Goal: Communication & Community: Answer question/provide support

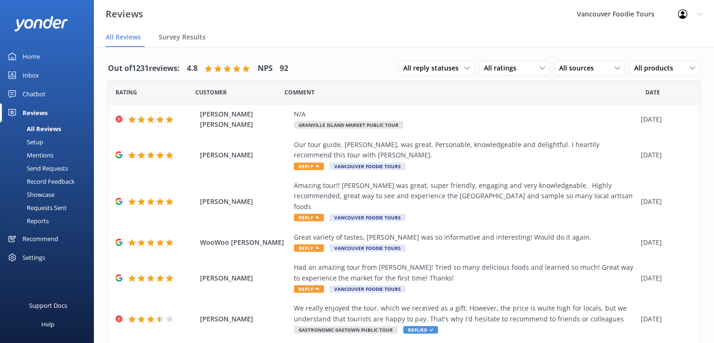
drag, startPoint x: 706, startPoint y: 231, endPoint x: 712, endPoint y: 321, distance: 89.4
click at [712, 321] on div "Out of 1231 reviews: 4.8 NPS 92 All reply statuses All reply statuses Needs a r…" at bounding box center [404, 204] width 620 height 314
click at [541, 28] on nav "All Reviews Survey Results" at bounding box center [404, 37] width 620 height 19
click at [617, 279] on div "Had an amazing tour from [PERSON_NAME]! Tried so many delicious foods and learn…" at bounding box center [465, 277] width 342 height 31
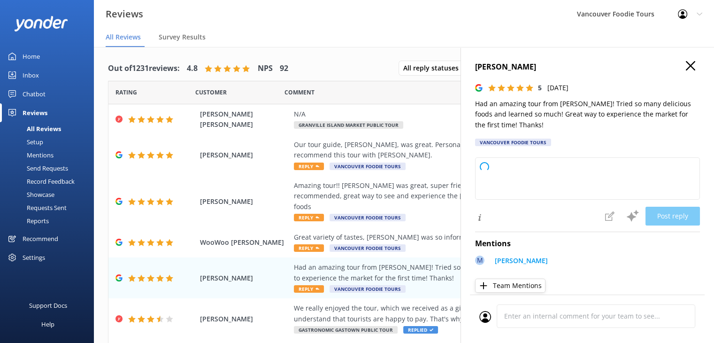
type textarea "Thank you so much for your wonderful review! We're thrilled to hear you enjoyed…"
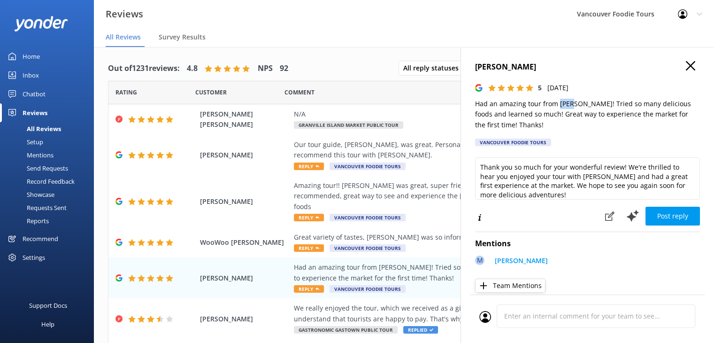
drag, startPoint x: 558, startPoint y: 106, endPoint x: 573, endPoint y: 102, distance: 15.5
click at [573, 102] on p "Had an amazing tour from [PERSON_NAME]! Tried so many delicious foods and learn…" at bounding box center [587, 114] width 225 height 31
click at [423, 232] on div "Great variety of tastes, [PERSON_NAME] was so informative and interesting! Woul…" at bounding box center [465, 237] width 342 height 10
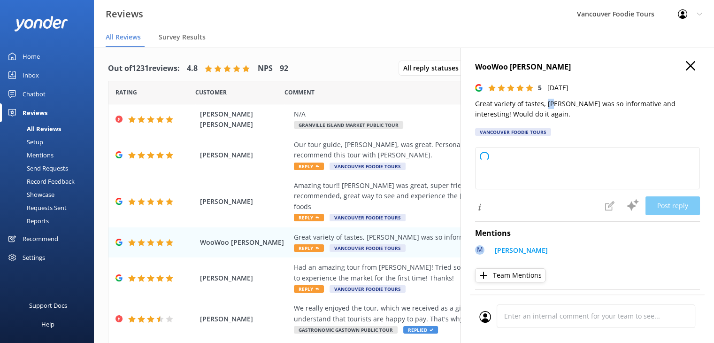
type textarea "Thank you so much for your wonderful review! We're delighted you enjoyed the va…"
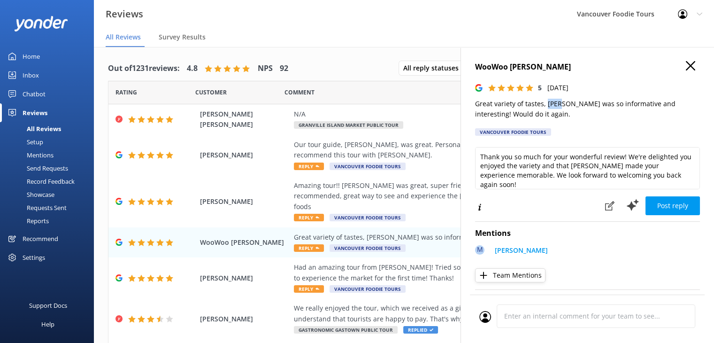
drag, startPoint x: 546, startPoint y: 105, endPoint x: 561, endPoint y: 102, distance: 15.3
click at [561, 102] on p "Great variety of tastes, [PERSON_NAME] was so informative and interesting! Woul…" at bounding box center [587, 109] width 225 height 21
click at [422, 186] on div "Amazing tour!! [PERSON_NAME] was great, super friendly, engaging and very knowl…" at bounding box center [465, 195] width 342 height 31
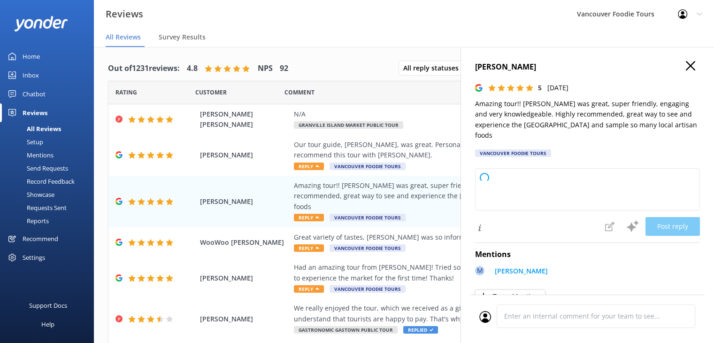
type textarea "Thank you so much for your wonderful review! We're thrilled to hear you enjoyed…"
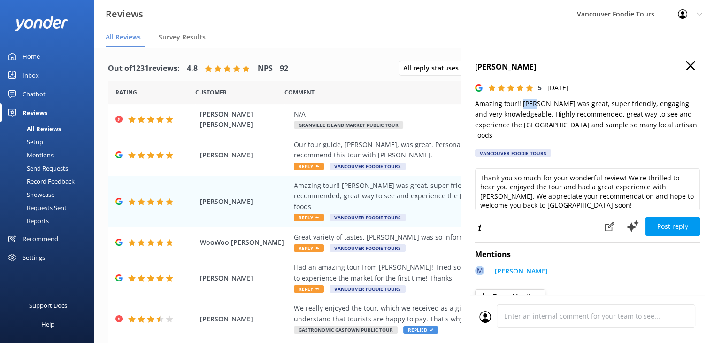
drag, startPoint x: 526, startPoint y: 106, endPoint x: 536, endPoint y: 103, distance: 11.2
click at [536, 103] on p "Amazing tour!! [PERSON_NAME] was great, super friendly, engaging and very knowl…" at bounding box center [587, 120] width 225 height 42
click at [434, 153] on div "Our tour guide, [PERSON_NAME], was great. Personable, knowledgeable and delight…" at bounding box center [465, 149] width 342 height 21
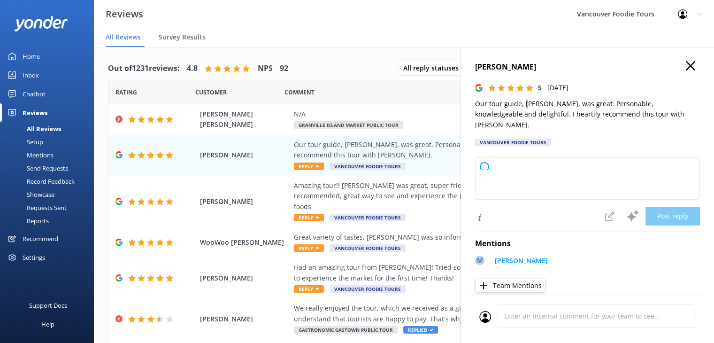
type textarea "Thank you so much for your wonderful feedback! We're thrilled to hear you enjoy…"
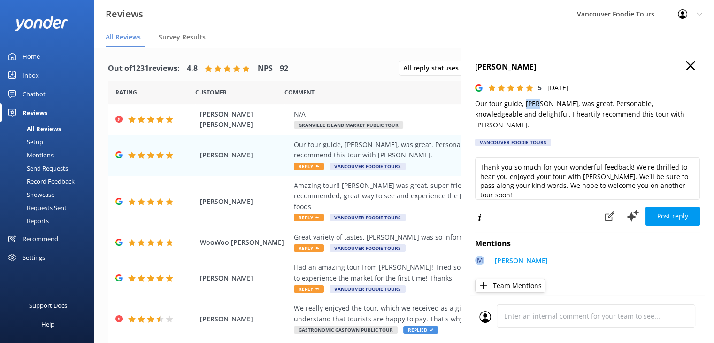
drag, startPoint x: 524, startPoint y: 104, endPoint x: 539, endPoint y: 105, distance: 15.0
click at [539, 105] on p "Our tour guide, [PERSON_NAME], was great. Personable, knowledgeable and delight…" at bounding box center [587, 114] width 225 height 31
click at [689, 65] on h4 "[PERSON_NAME]" at bounding box center [587, 67] width 225 height 12
click at [686, 66] on icon "button" at bounding box center [690, 65] width 9 height 9
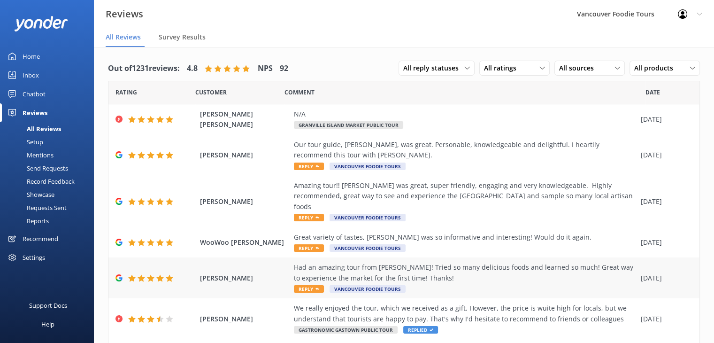
click at [501, 275] on div "Had an amazing tour from [PERSON_NAME]! Tried so many delicious foods and learn…" at bounding box center [465, 277] width 342 height 31
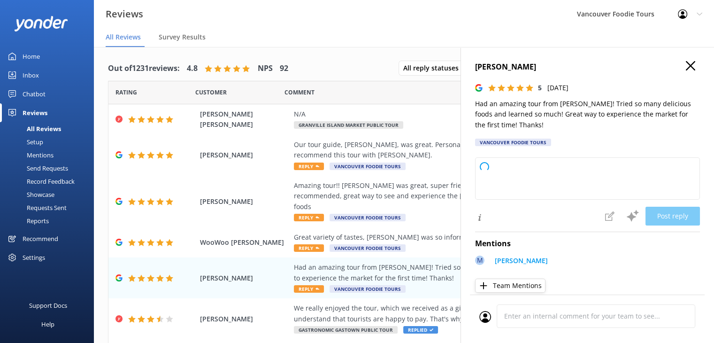
type textarea "Thank you so much for your wonderful review! We're thrilled to hear you enjoyed…"
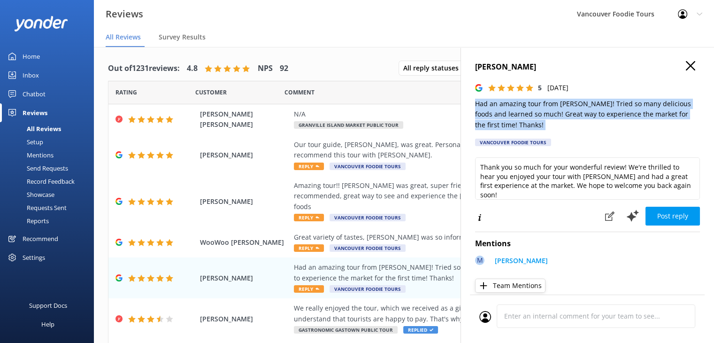
drag, startPoint x: 473, startPoint y: 104, endPoint x: 513, endPoint y: 135, distance: 50.4
click at [513, 135] on div "[PERSON_NAME] 5 [DATE] Had an amazing tour from [PERSON_NAME]! Tried so many de…" at bounding box center [586, 218] width 253 height 343
copy p "Had an amazing tour from [PERSON_NAME]! Tried so many delicious foods and learn…"
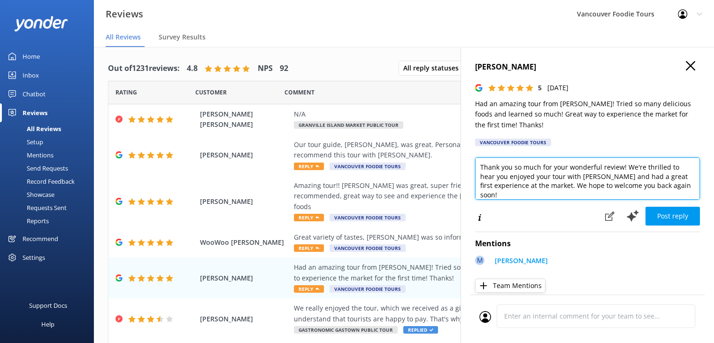
click at [495, 168] on textarea "Thank you so much for your wonderful review! We're thrilled to hear you enjoyed…" at bounding box center [587, 178] width 225 height 42
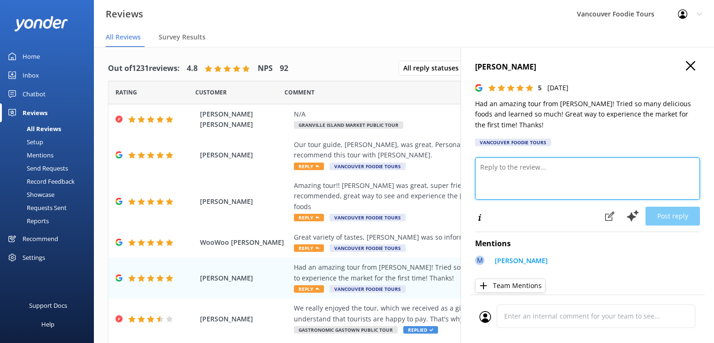
paste textarea "Hi [PERSON_NAME], Thank you so much for your kind words! We’re so happy to hear…"
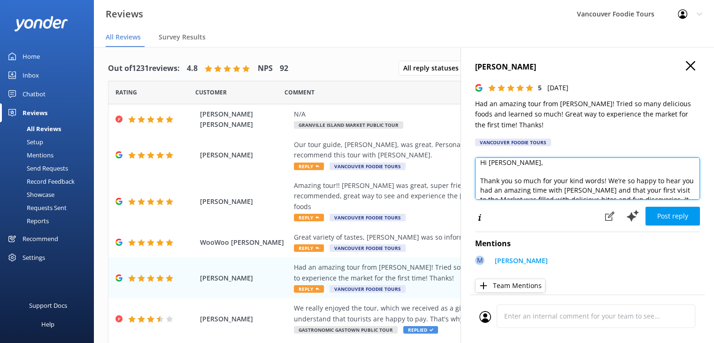
scroll to position [23, 0]
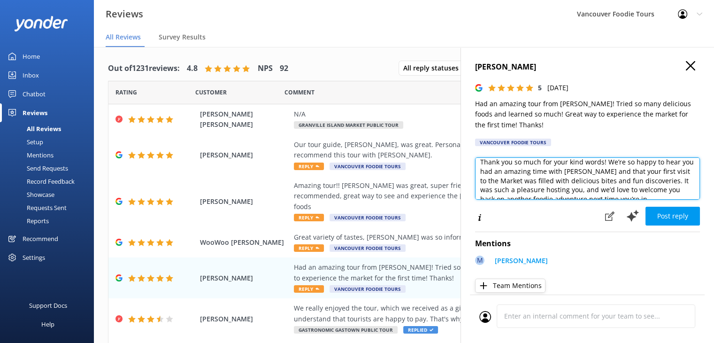
click at [486, 178] on textarea "Hi [PERSON_NAME], Thank you so much for your kind words! We’re so happy to hear…" at bounding box center [587, 178] width 225 height 42
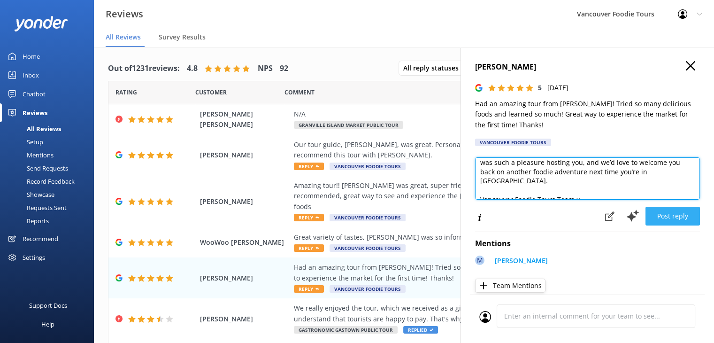
type textarea "Hi [PERSON_NAME], Thank you so much for your kind words! We’re so happy to hear…"
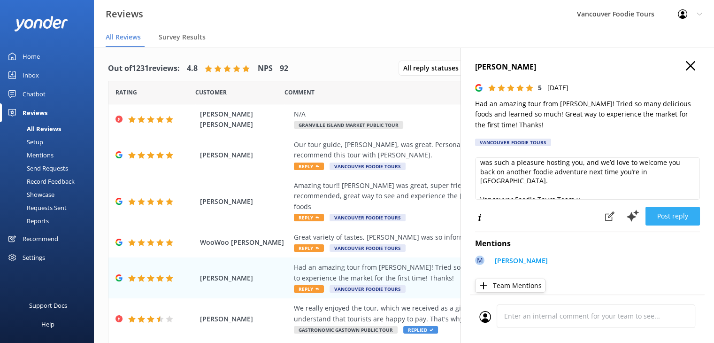
click at [676, 213] on button "Post reply" at bounding box center [672, 216] width 54 height 19
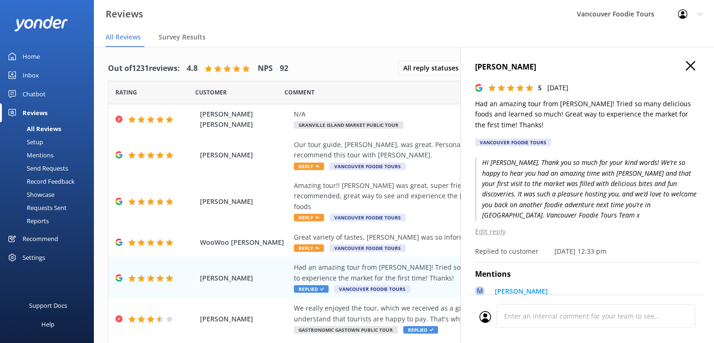
click at [686, 66] on icon "button" at bounding box center [690, 65] width 9 height 9
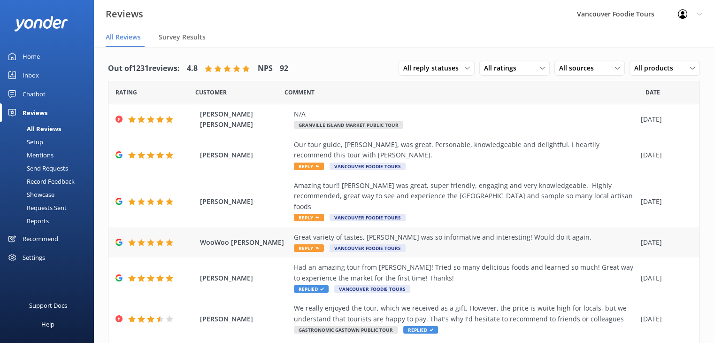
click at [513, 232] on div "Great variety of tastes, [PERSON_NAME] was so informative and interesting! Woul…" at bounding box center [465, 237] width 342 height 10
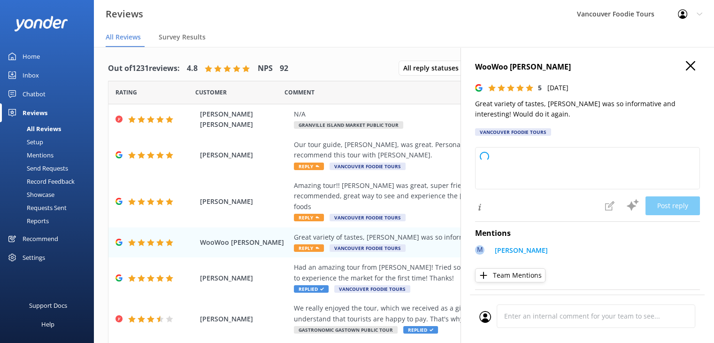
type textarea "Thank you so much for your wonderful feedback! We're delighted you enjoyed the …"
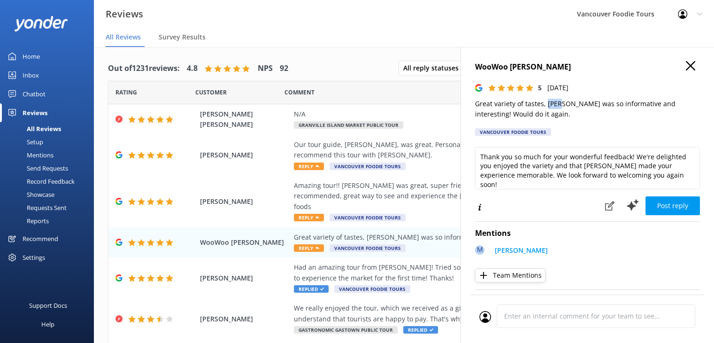
drag, startPoint x: 546, startPoint y: 105, endPoint x: 560, endPoint y: 104, distance: 13.6
click at [560, 104] on p "Great variety of tastes, [PERSON_NAME] was so informative and interesting! Woul…" at bounding box center [587, 109] width 225 height 21
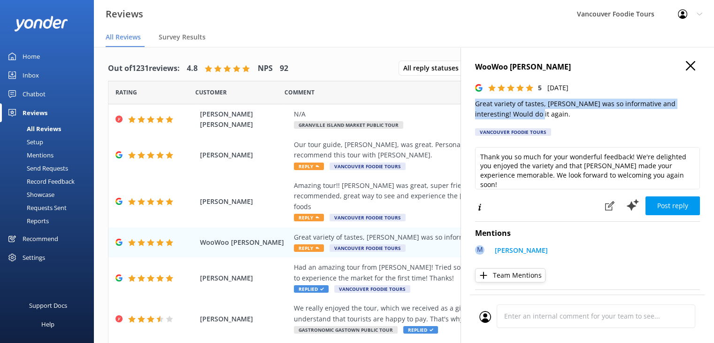
drag, startPoint x: 471, startPoint y: 103, endPoint x: 520, endPoint y: 115, distance: 50.1
click at [520, 115] on div "WooWoo [PERSON_NAME] 5 [DATE] Great variety of tastes, [PERSON_NAME] was so inf…" at bounding box center [586, 218] width 253 height 343
copy p "Great variety of tastes, [PERSON_NAME] was so informative and interesting! Woul…"
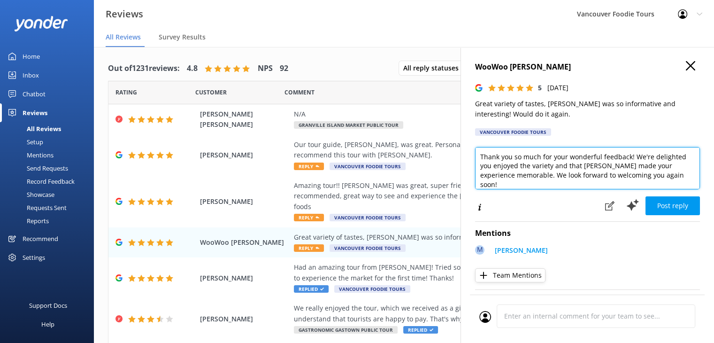
click at [519, 172] on textarea "Thank you so much for your wonderful feedback! We're delighted you enjoyed the …" at bounding box center [587, 168] width 225 height 42
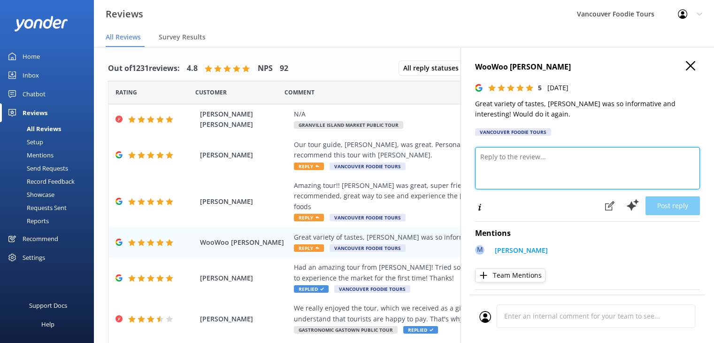
paste textarea "Hi WooWoo, Thank you for sharing your experience! We’re so glad you enjoyed the…"
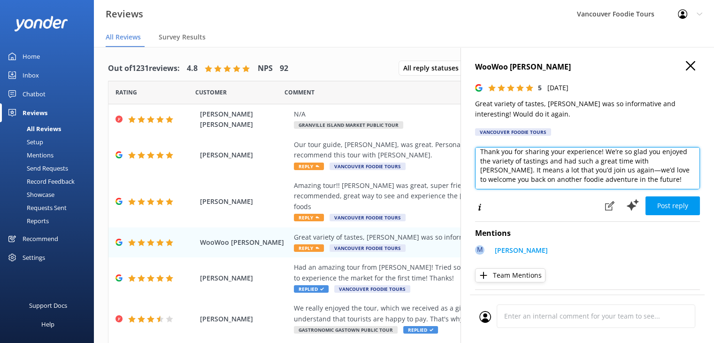
scroll to position [41, 0]
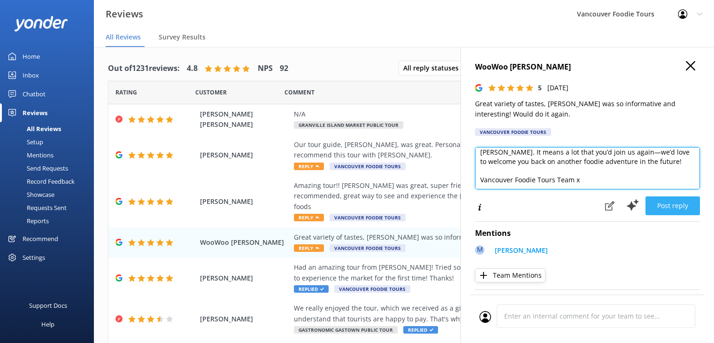
type textarea "Hi WooWoo, Thank you for sharing your experience! We’re so glad you enjoyed the…"
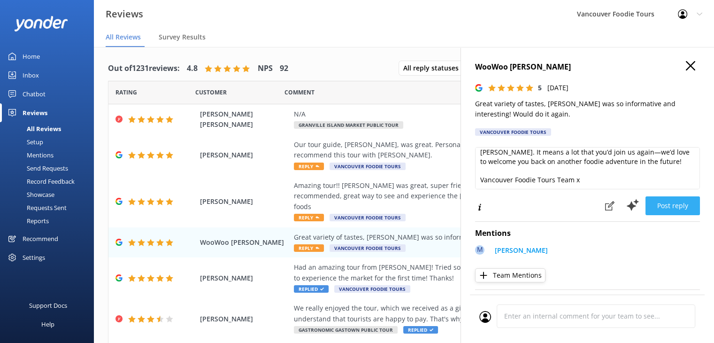
click at [676, 201] on button "Post reply" at bounding box center [672, 205] width 54 height 19
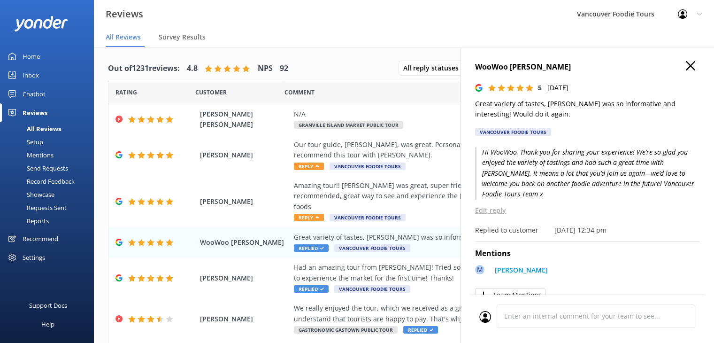
click at [686, 65] on icon "button" at bounding box center [690, 65] width 9 height 9
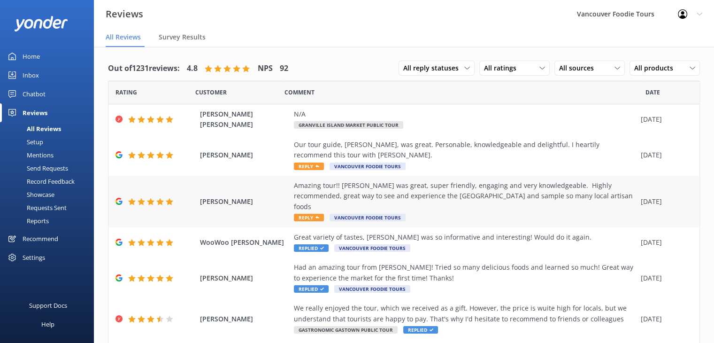
click at [500, 192] on div "Amazing tour!! [PERSON_NAME] was great, super friendly, engaging and very knowl…" at bounding box center [465, 195] width 342 height 31
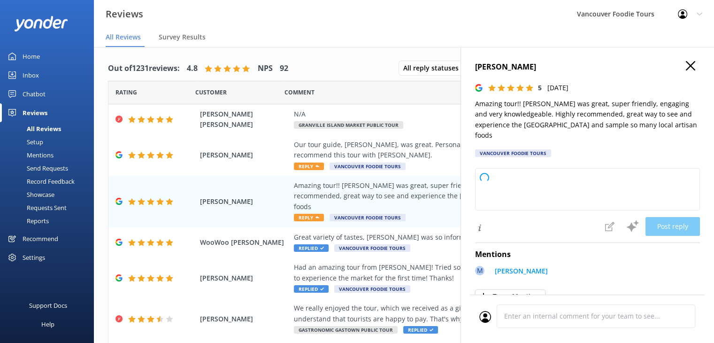
type textarea "Thank you so much for your wonderful review! We're delighted to hear you had su…"
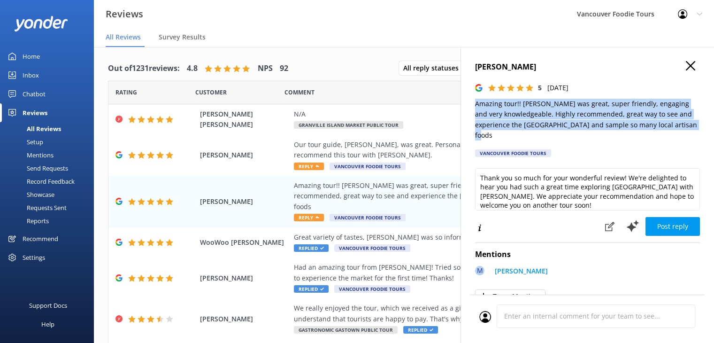
drag, startPoint x: 473, startPoint y: 104, endPoint x: 684, endPoint y: 126, distance: 211.9
click at [684, 126] on div "[PERSON_NAME] 5 [DATE] Amazing tour!! [PERSON_NAME] was great, super friendly, …" at bounding box center [586, 218] width 253 height 343
copy p "Amazing tour!! [PERSON_NAME] was great, super friendly, engaging and very knowl…"
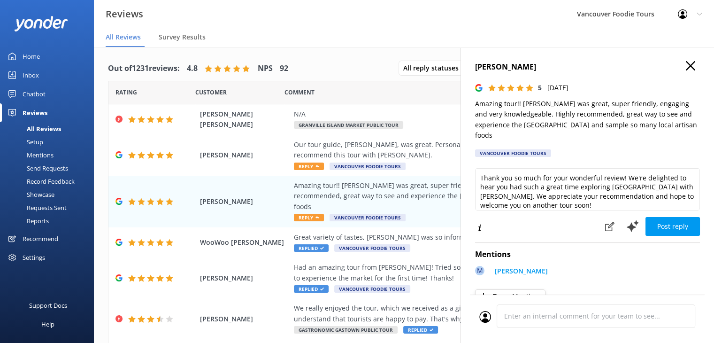
click at [551, 200] on div "Thank you so much for your wonderful review! We're delighted to hear you had su…" at bounding box center [587, 191] width 225 height 46
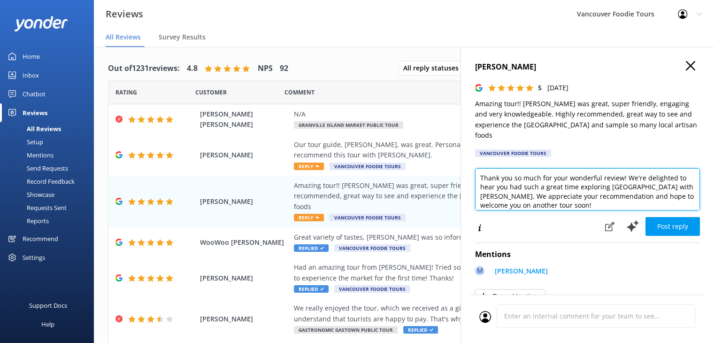
click at [553, 190] on textarea "Thank you so much for your wonderful review! We're delighted to hear you had su…" at bounding box center [587, 189] width 225 height 42
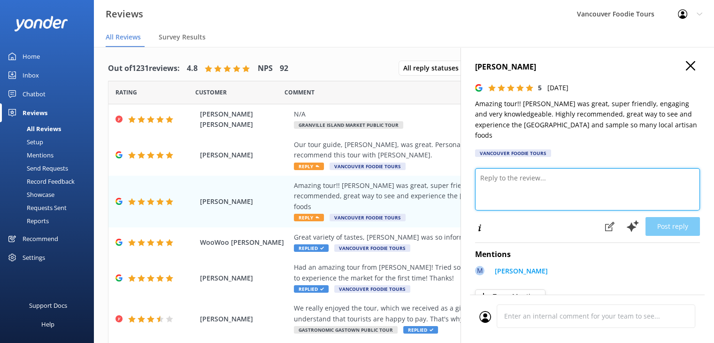
paste textarea "Hi [PERSON_NAME], Thank you so much for your kind words! We’re thrilled you enj…"
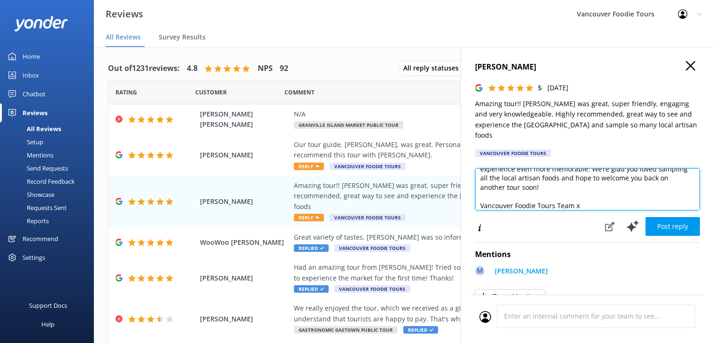
scroll to position [5, 0]
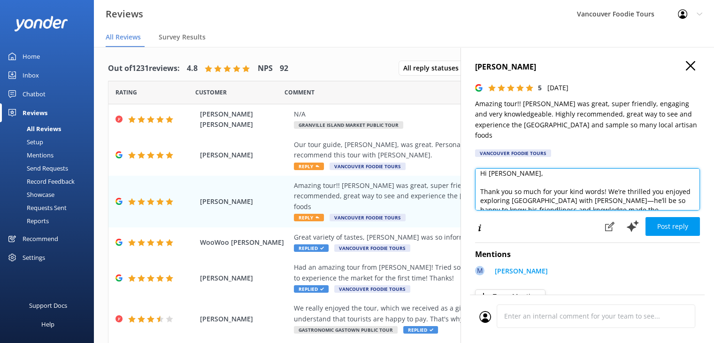
click at [584, 189] on textarea "Hi [PERSON_NAME], Thank you so much for your kind words! We’re thrilled you enj…" at bounding box center [587, 189] width 225 height 42
click at [538, 193] on textarea "Hi [PERSON_NAME], Thank you so much for your kind words! We’re thrilled you enj…" at bounding box center [587, 189] width 225 height 42
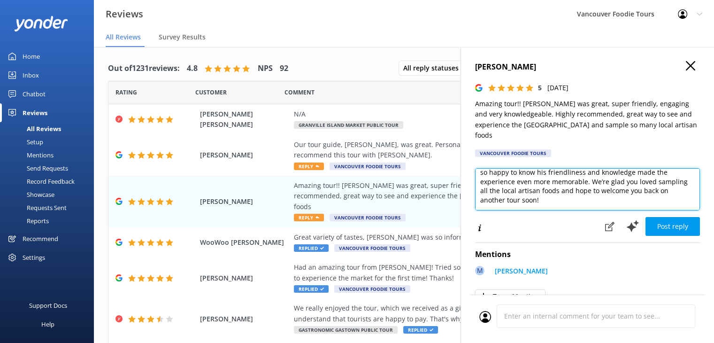
scroll to position [60, 0]
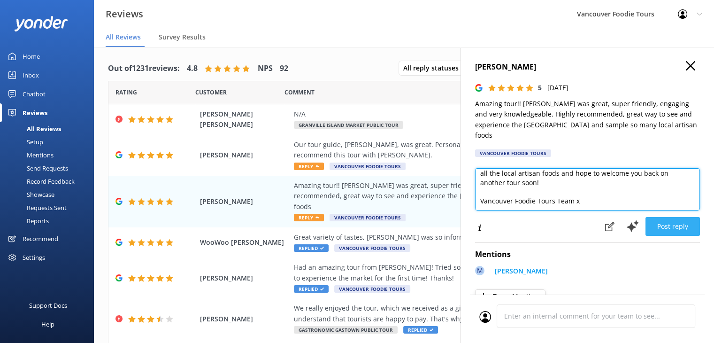
type textarea "Hi [PERSON_NAME], Thank you so much for your kind words! We’re thrilled you enj…"
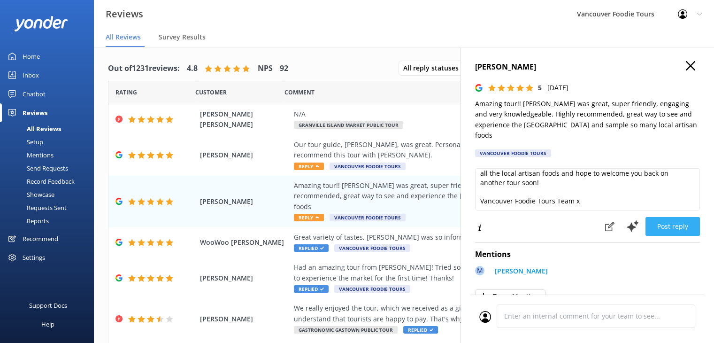
click at [677, 217] on button "Post reply" at bounding box center [672, 226] width 54 height 19
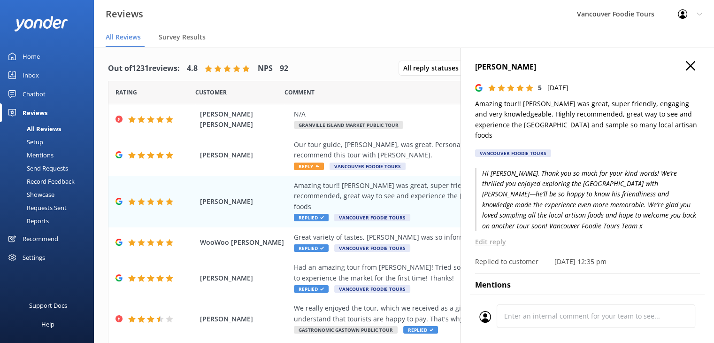
click at [686, 66] on use "button" at bounding box center [690, 65] width 9 height 9
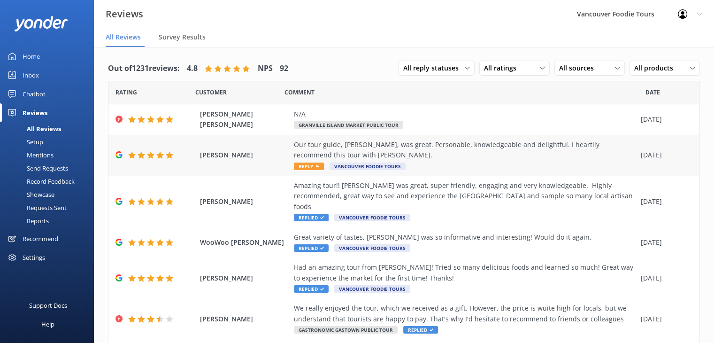
click at [449, 156] on div "Our tour guide, [PERSON_NAME], was great. Personable, knowledgeable and delight…" at bounding box center [465, 149] width 342 height 21
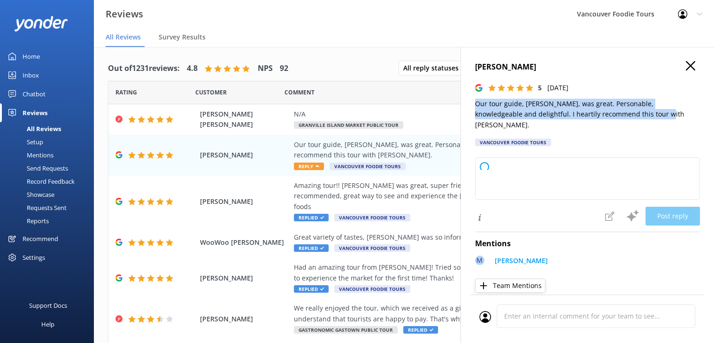
drag, startPoint x: 473, startPoint y: 102, endPoint x: 662, endPoint y: 113, distance: 189.4
click at [662, 113] on div "[PERSON_NAME] 5 [DATE] Our tour guide, [PERSON_NAME], was great. Personable, kn…" at bounding box center [586, 218] width 253 height 343
copy p "Our tour guide, [PERSON_NAME], was great. Personable, knowledgeable and delight…"
type textarea "Thank you so much for your wonderful review! We're thrilled to hear you had a g…"
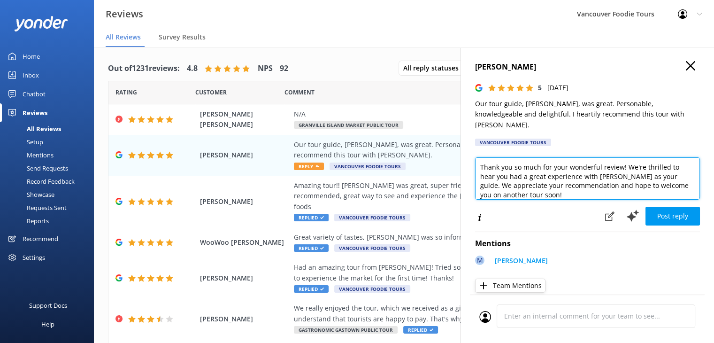
click at [565, 165] on textarea "Thank you so much for your wonderful review! We're thrilled to hear you had a g…" at bounding box center [587, 178] width 225 height 42
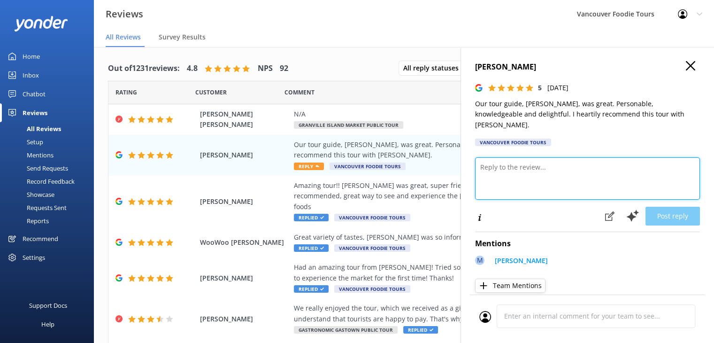
paste textarea "Hi [PERSON_NAME], Thank you for your kind review! We’re so glad you had a great…"
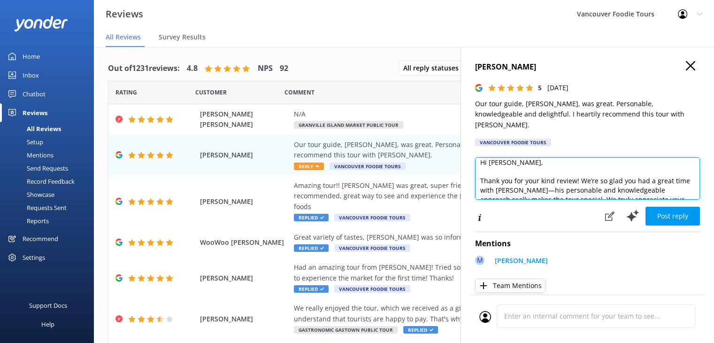
scroll to position [23, 0]
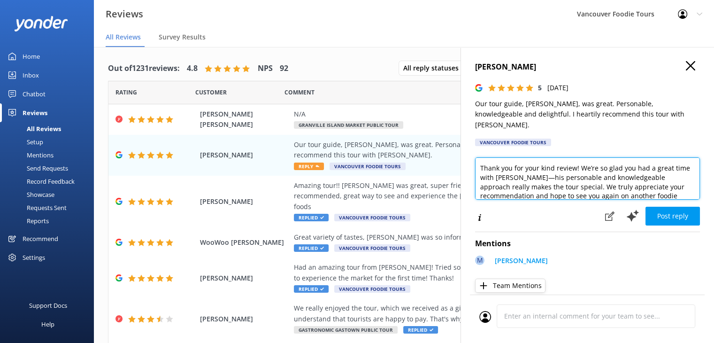
click at [692, 183] on textarea "Hi [PERSON_NAME], Thank you for your kind review! We’re so glad you had a great…" at bounding box center [587, 178] width 225 height 42
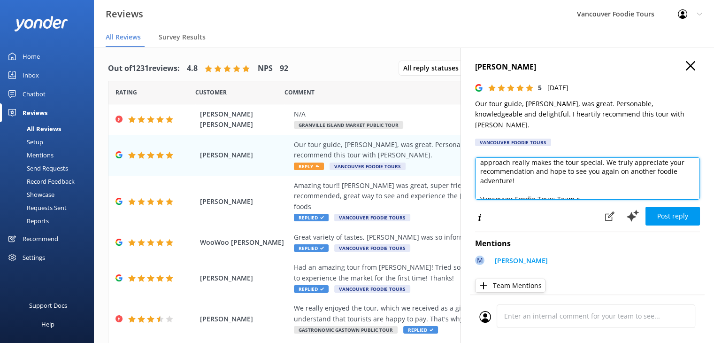
click at [692, 183] on textarea "Hi [PERSON_NAME], Thank you for your kind review! We’re so glad you had a great…" at bounding box center [587, 178] width 225 height 42
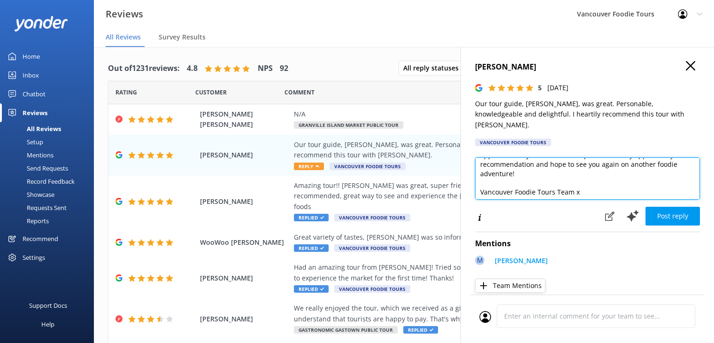
click at [692, 183] on textarea "Hi [PERSON_NAME], Thank you for your kind review! We’re so glad you had a great…" at bounding box center [587, 178] width 225 height 42
type textarea "Hi [PERSON_NAME], Thank you for your kind review! We’re so glad you had a great…"
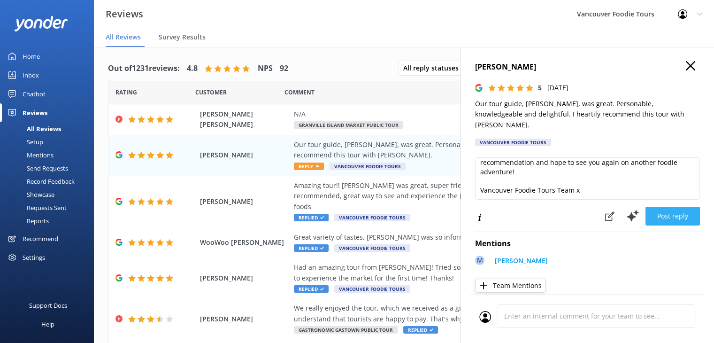
click at [680, 207] on button "Post reply" at bounding box center [672, 216] width 54 height 19
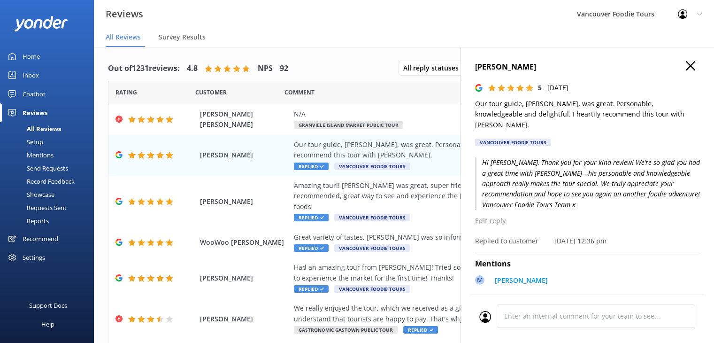
click at [686, 64] on icon "button" at bounding box center [690, 65] width 9 height 9
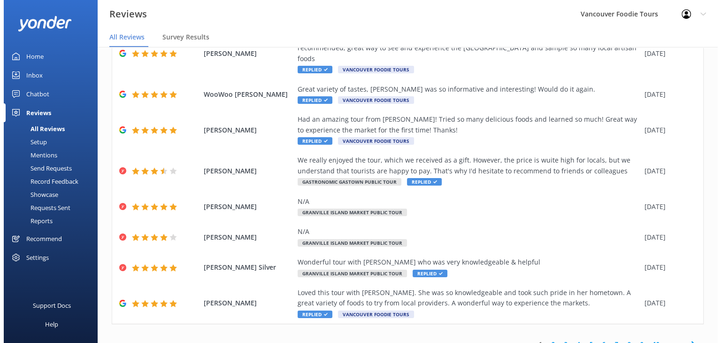
scroll to position [0, 0]
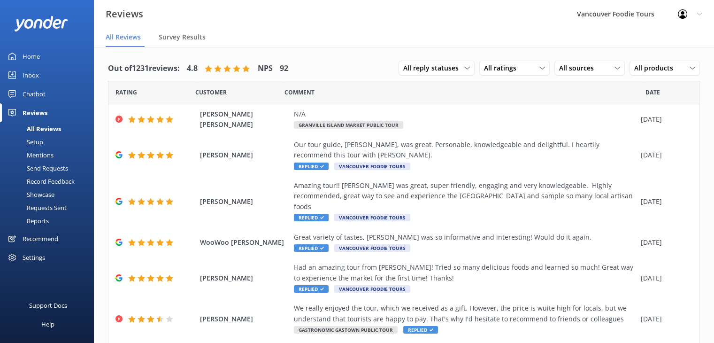
click at [41, 75] on link "Inbox" at bounding box center [47, 75] width 94 height 19
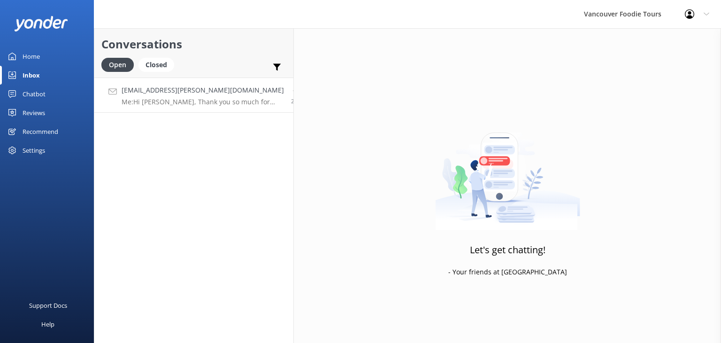
click at [197, 100] on p "Me: Hi [PERSON_NAME], Thank you so much for reaching out! Could you kindly let …" at bounding box center [203, 102] width 162 height 8
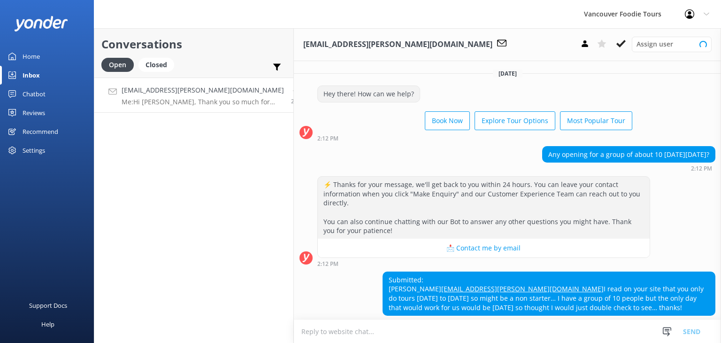
scroll to position [148, 0]
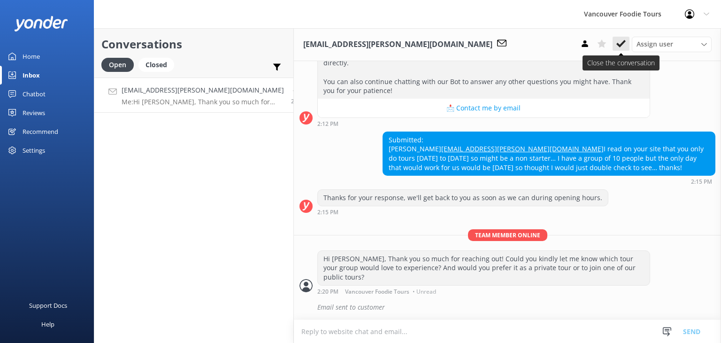
click at [622, 42] on icon at bounding box center [620, 43] width 9 height 9
